Goal: Navigation & Orientation: Find specific page/section

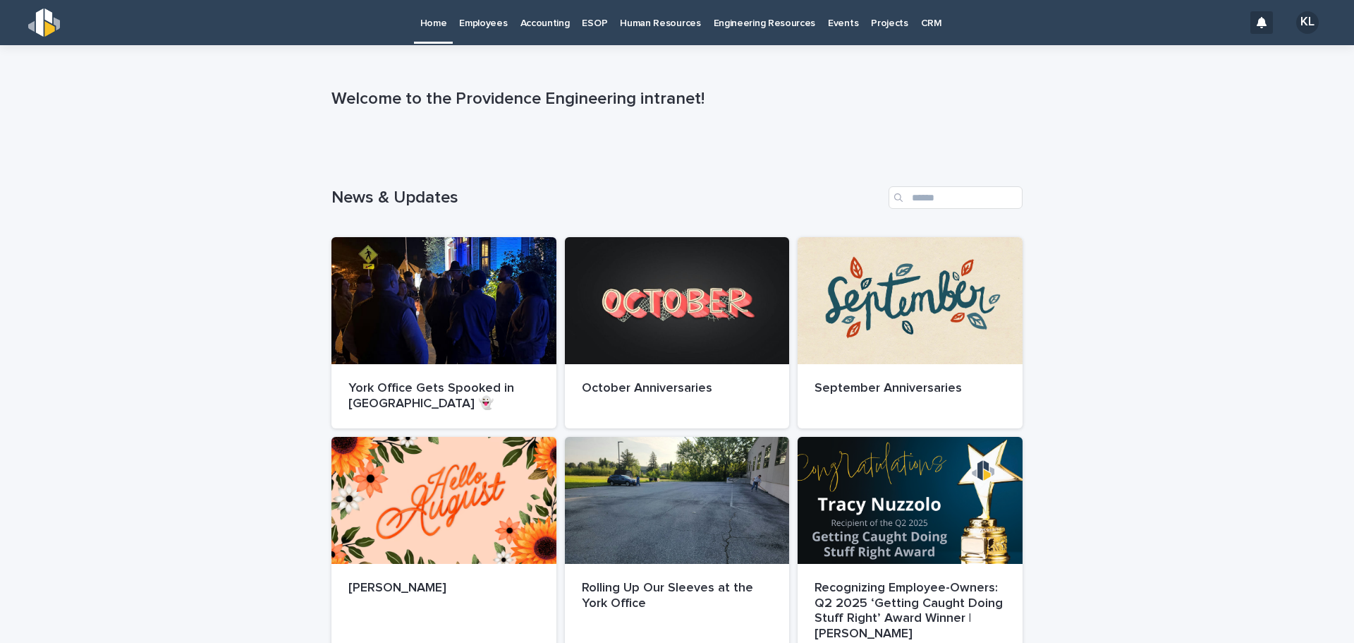
click at [672, 23] on p "Human Resources" at bounding box center [660, 15] width 80 height 30
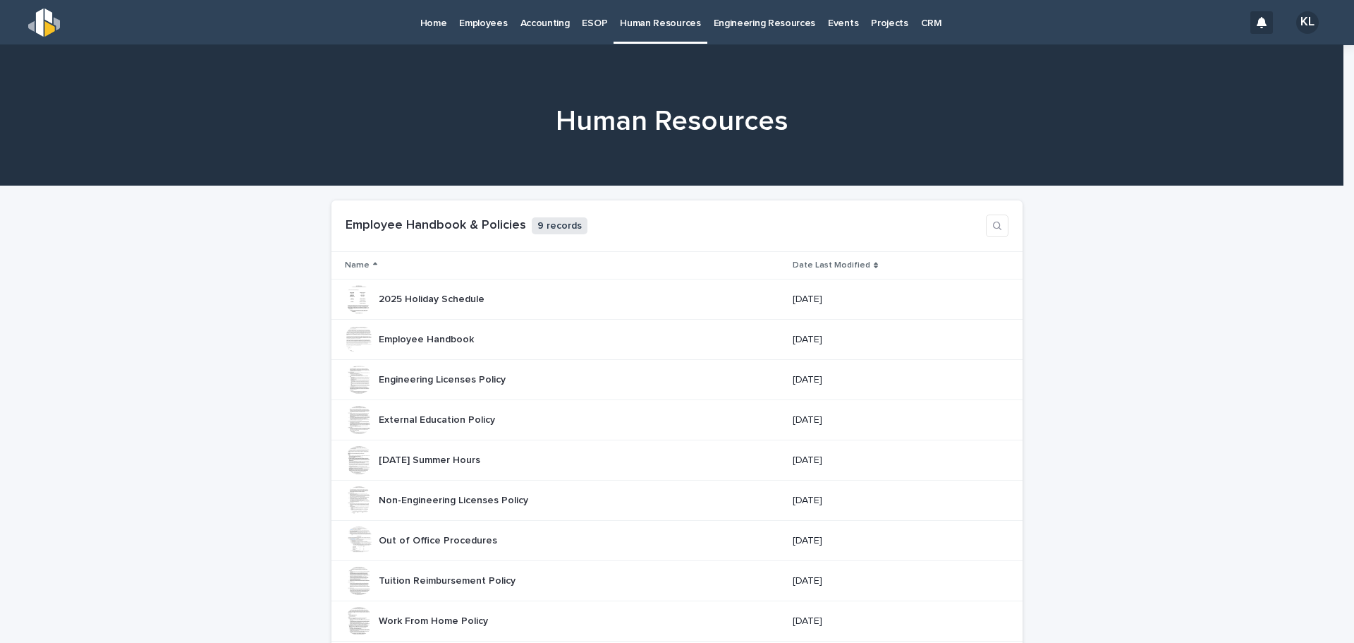
click at [488, 20] on p "Employees" at bounding box center [483, 15] width 48 height 30
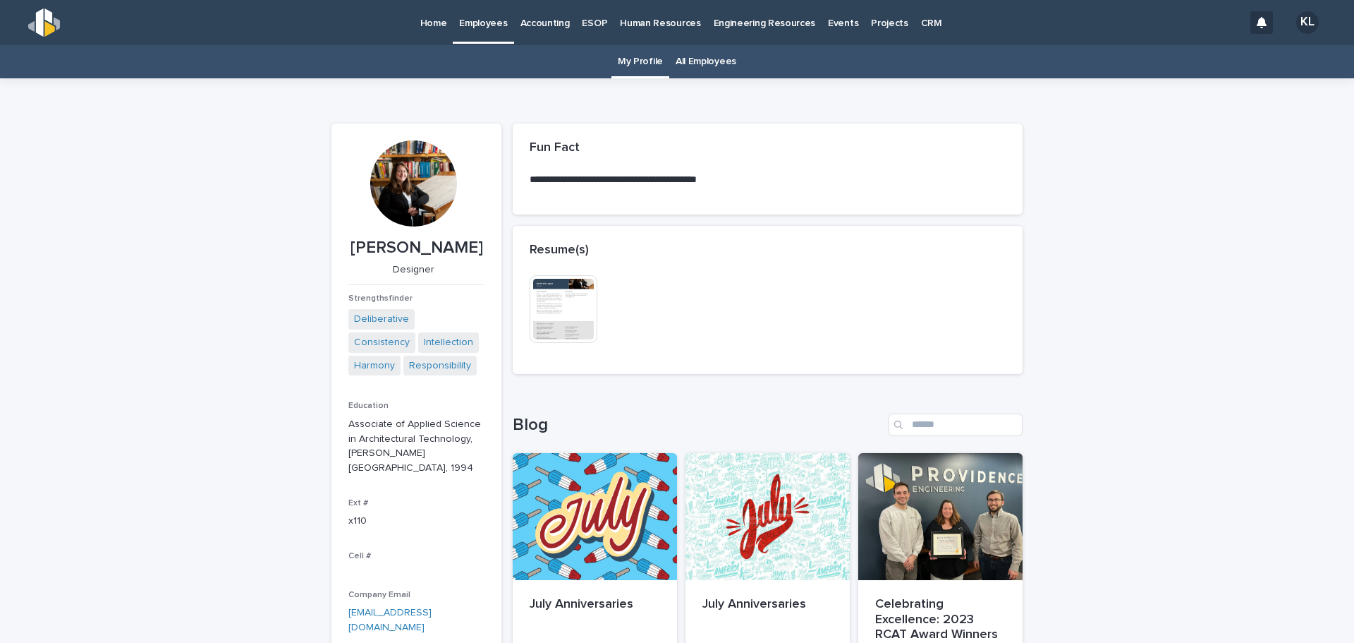
click at [537, 25] on p "Accounting" at bounding box center [545, 15] width 49 height 30
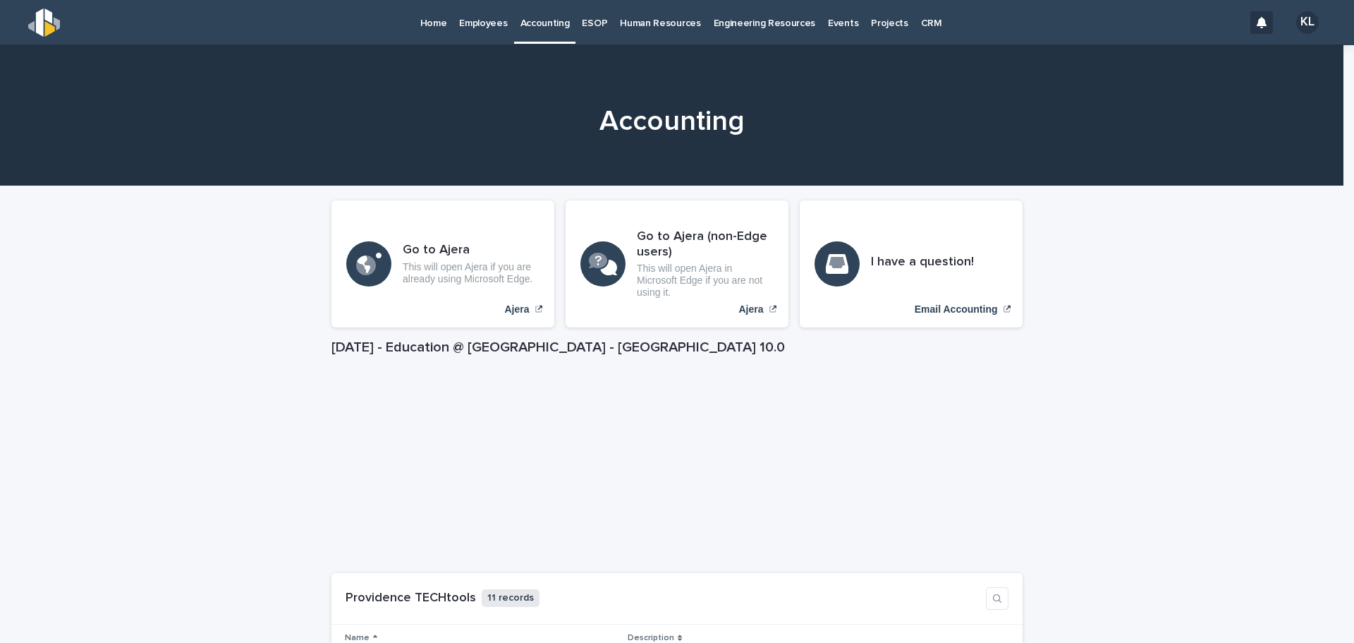
click at [769, 23] on p "Engineering Resources" at bounding box center [765, 15] width 102 height 30
